Goal: Transaction & Acquisition: Register for event/course

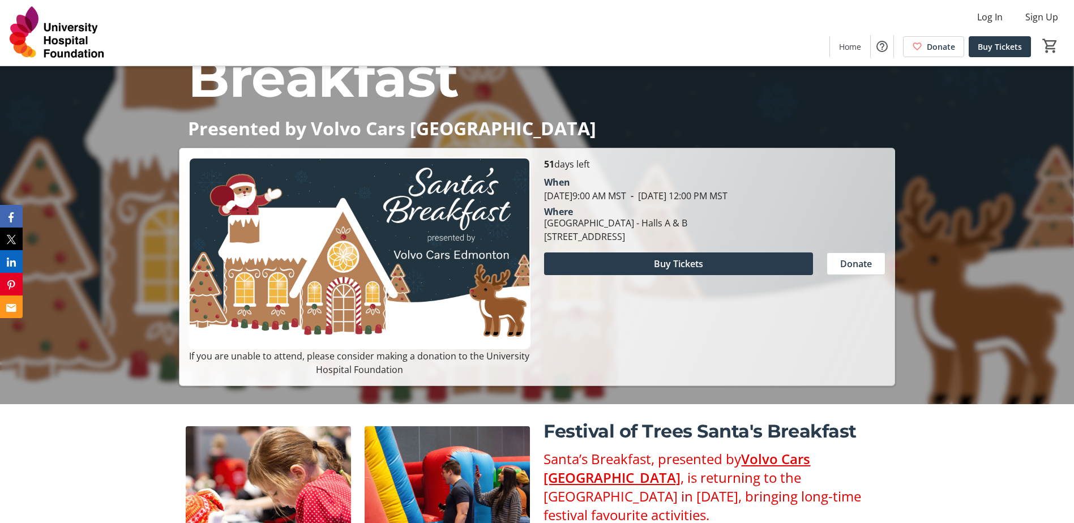
scroll to position [171, 0]
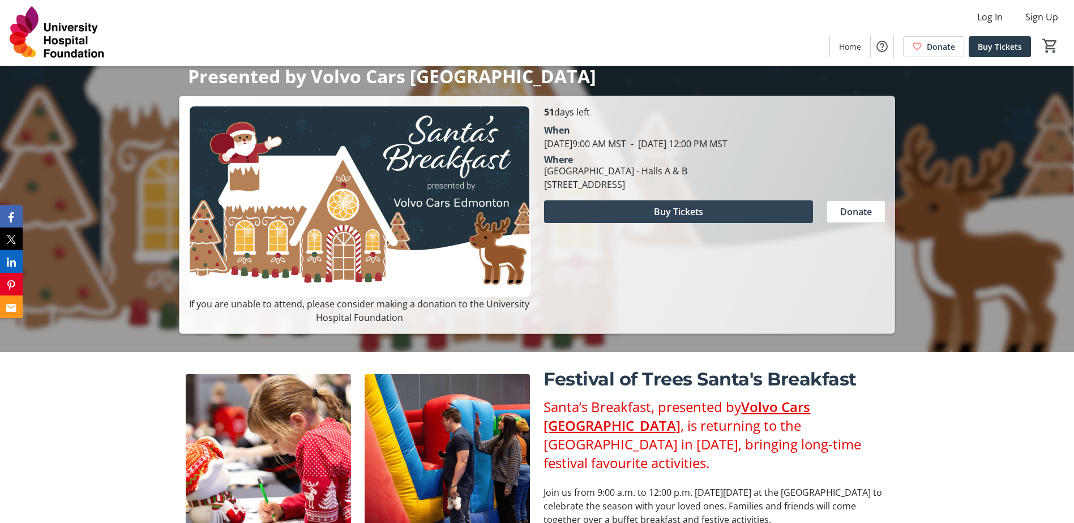
click at [636, 209] on span at bounding box center [678, 211] width 269 height 27
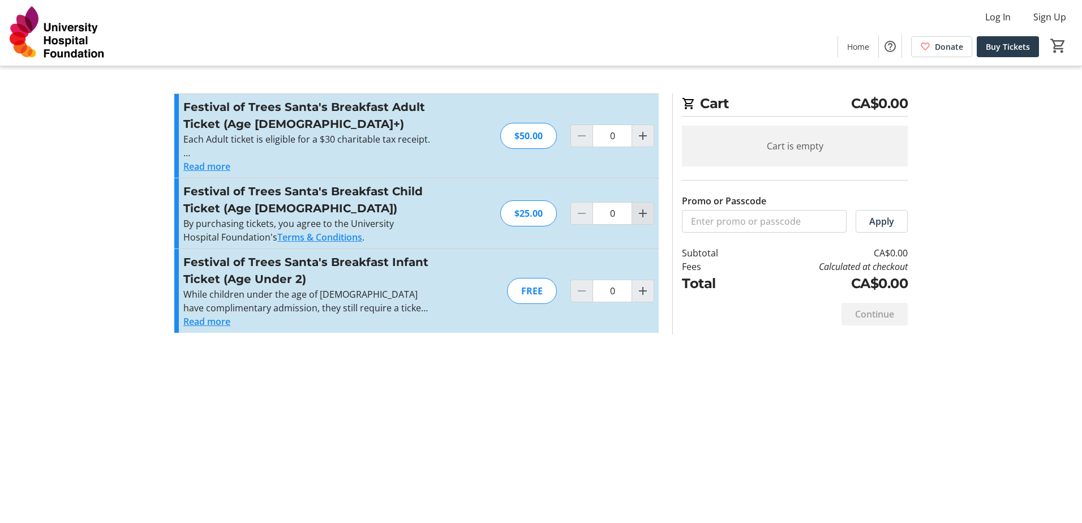
click at [644, 218] on mat-icon "Increment by one" at bounding box center [643, 214] width 14 height 14
type input "1"
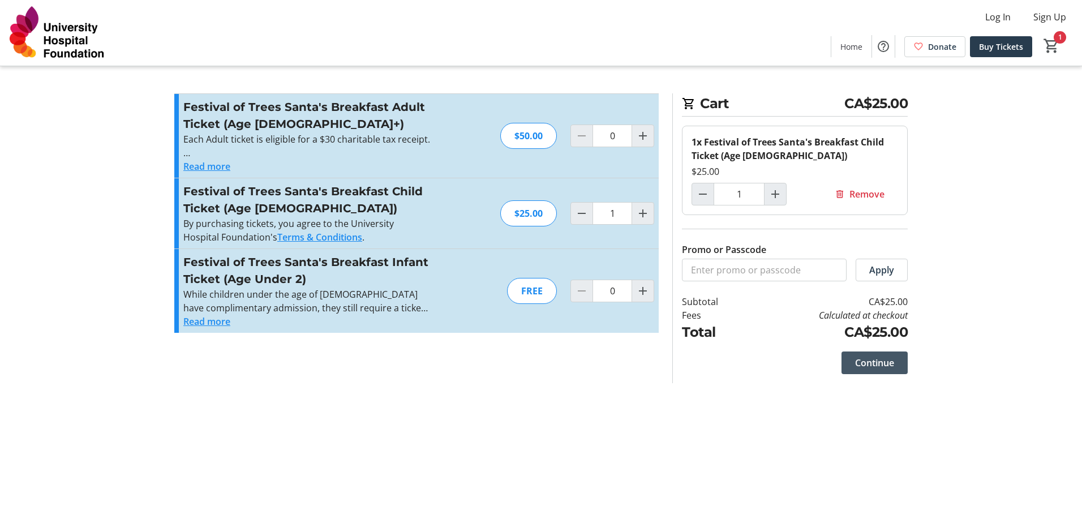
click at [871, 371] on span at bounding box center [875, 362] width 66 height 27
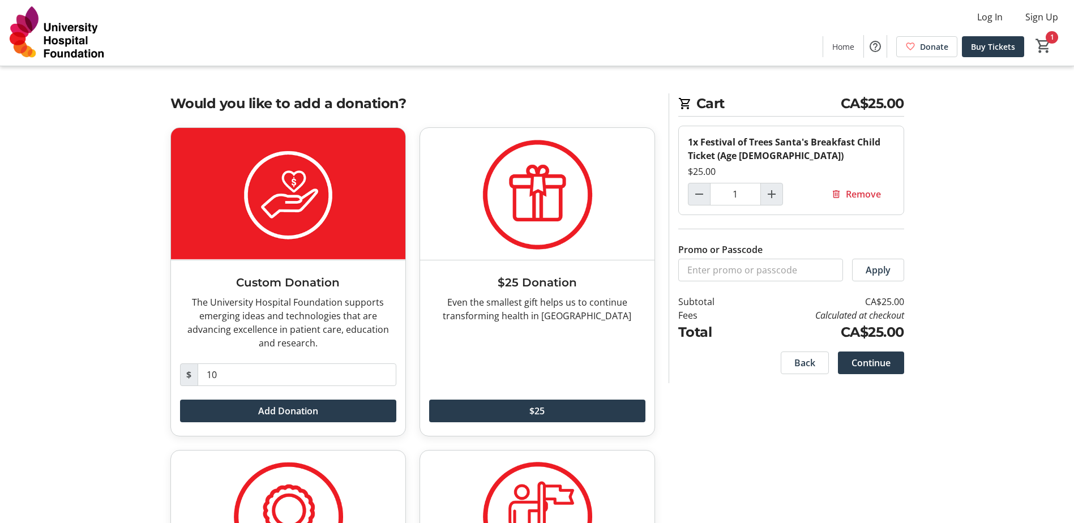
scroll to position [100, 0]
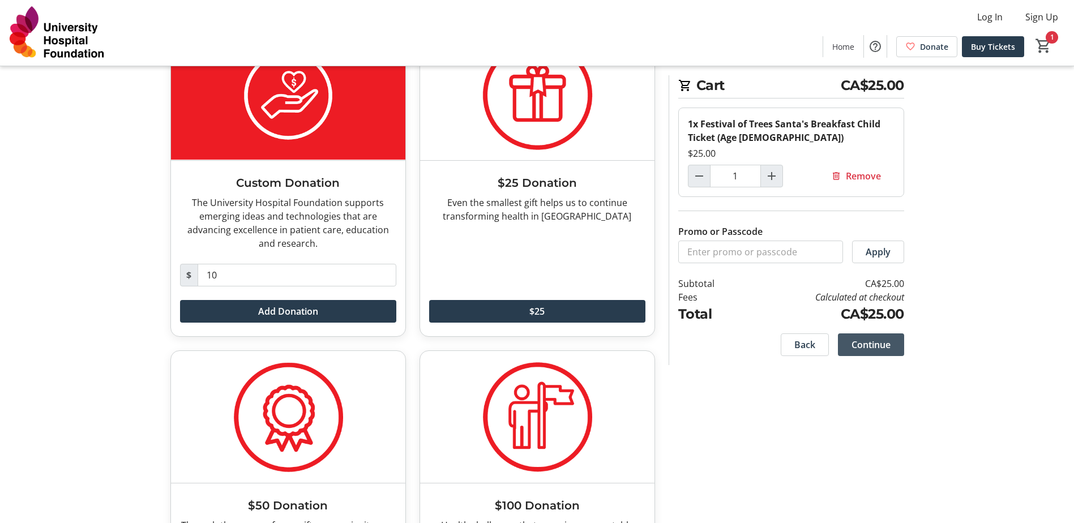
click at [881, 344] on span "Continue" at bounding box center [870, 345] width 39 height 14
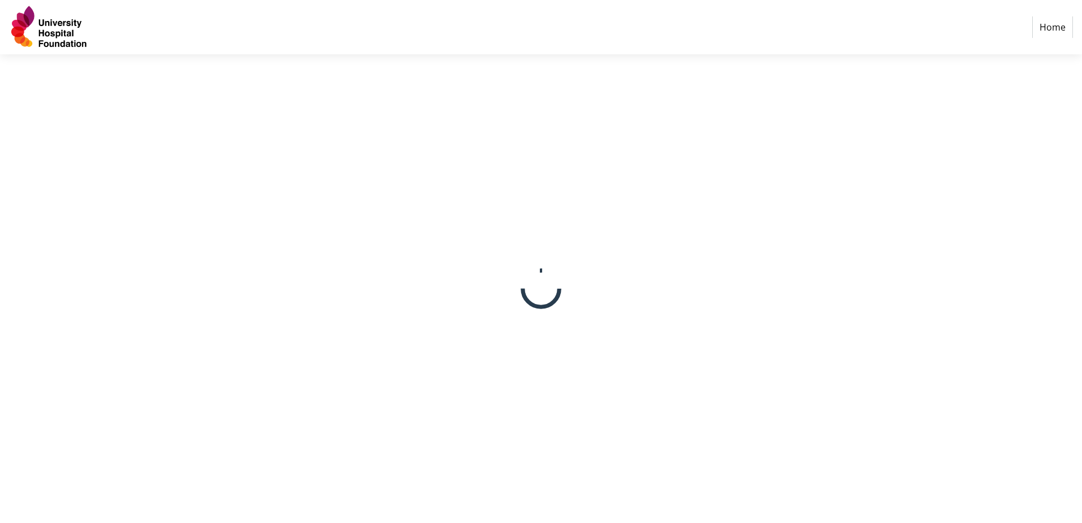
select select "CA"
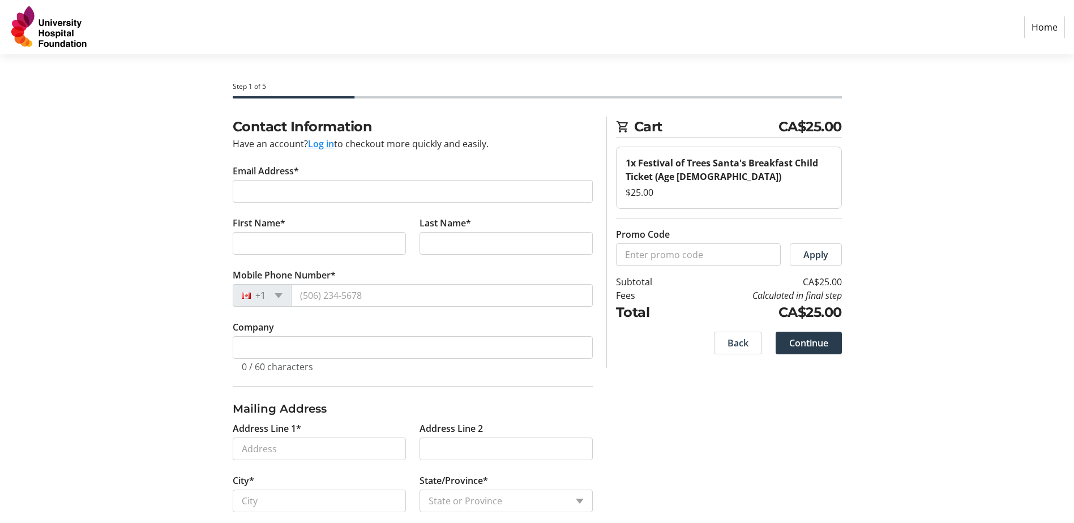
scroll to position [68, 0]
